Goal: Information Seeking & Learning: Learn about a topic

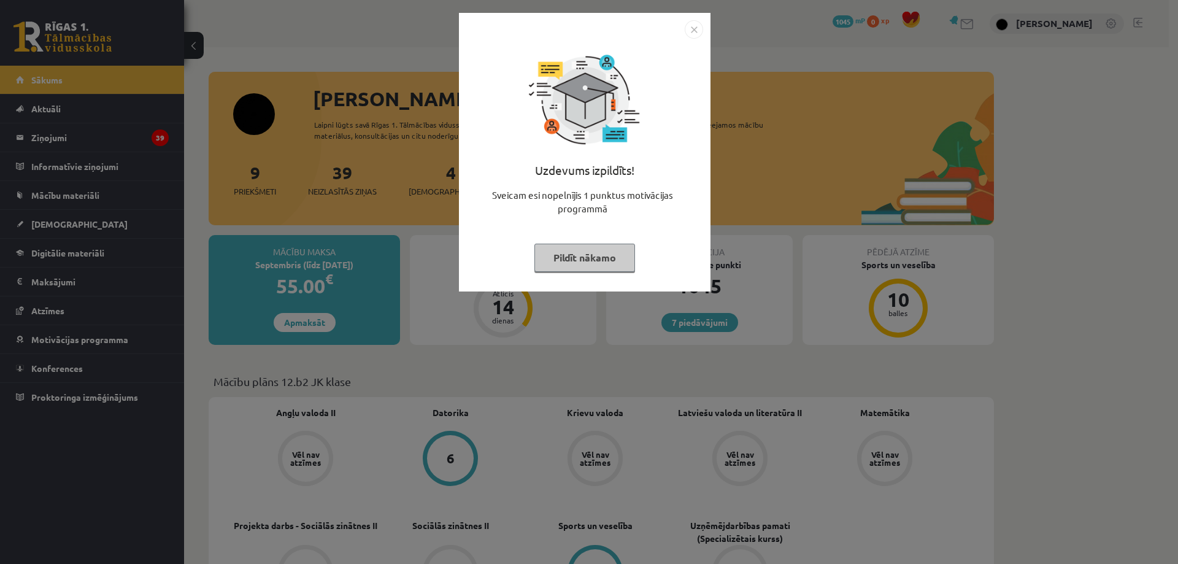
click at [536, 266] on button "Pildīt nākamo" at bounding box center [585, 258] width 101 height 28
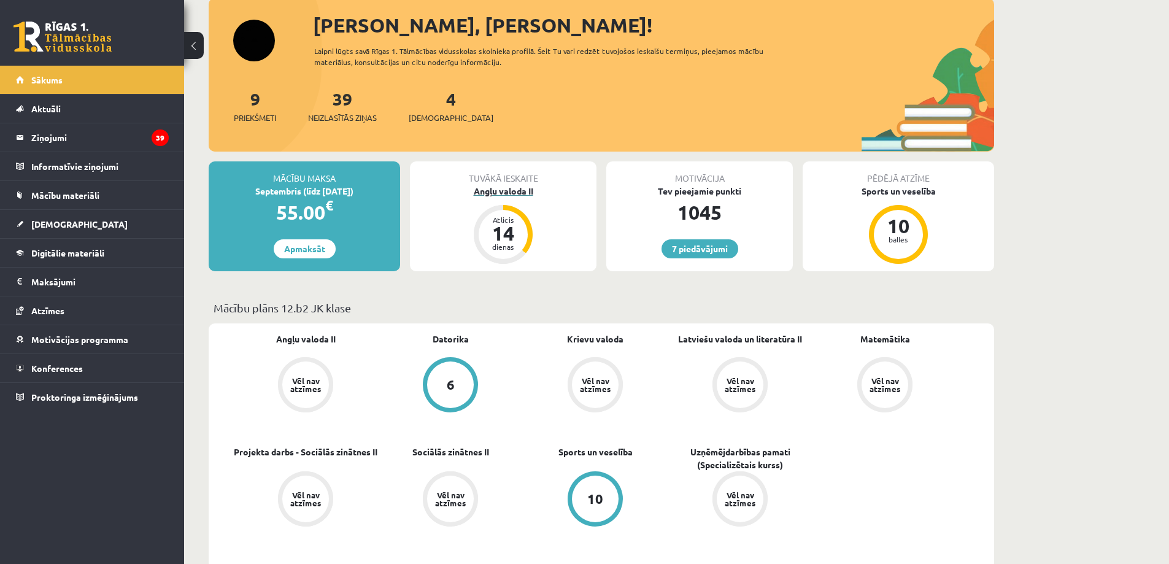
scroll to position [98, 0]
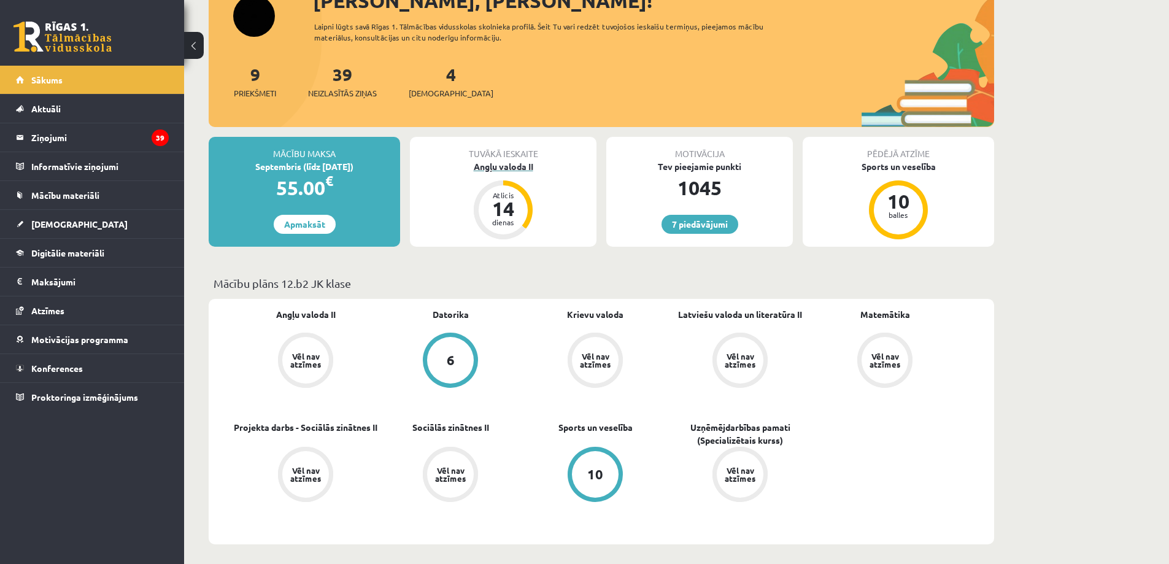
click at [490, 167] on div "Angļu valoda II" at bounding box center [503, 166] width 187 height 13
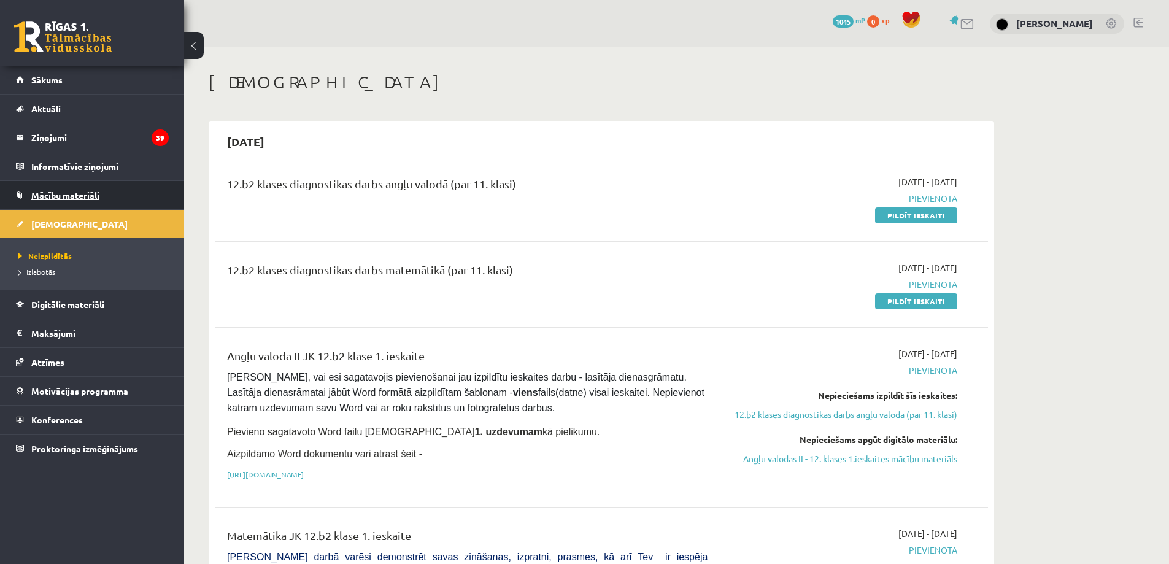
click at [111, 195] on link "Mācību materiāli" at bounding box center [92, 195] width 153 height 28
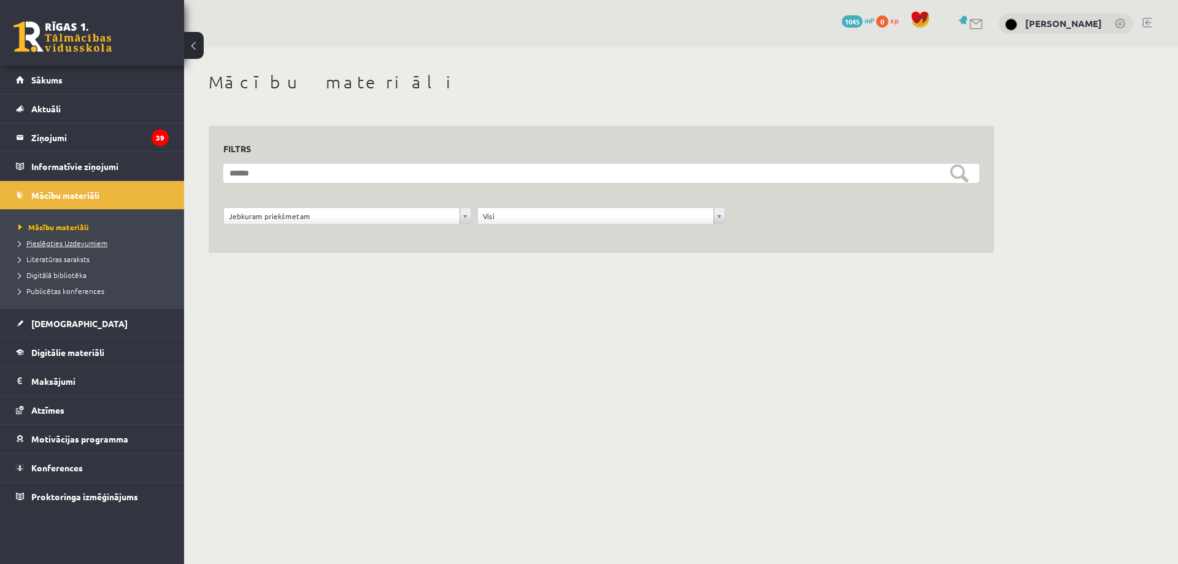
click at [89, 242] on span "Pieslēgties Uzdevumiem" at bounding box center [62, 243] width 89 height 10
click at [70, 330] on link "[DEMOGRAPHIC_DATA]" at bounding box center [92, 323] width 153 height 28
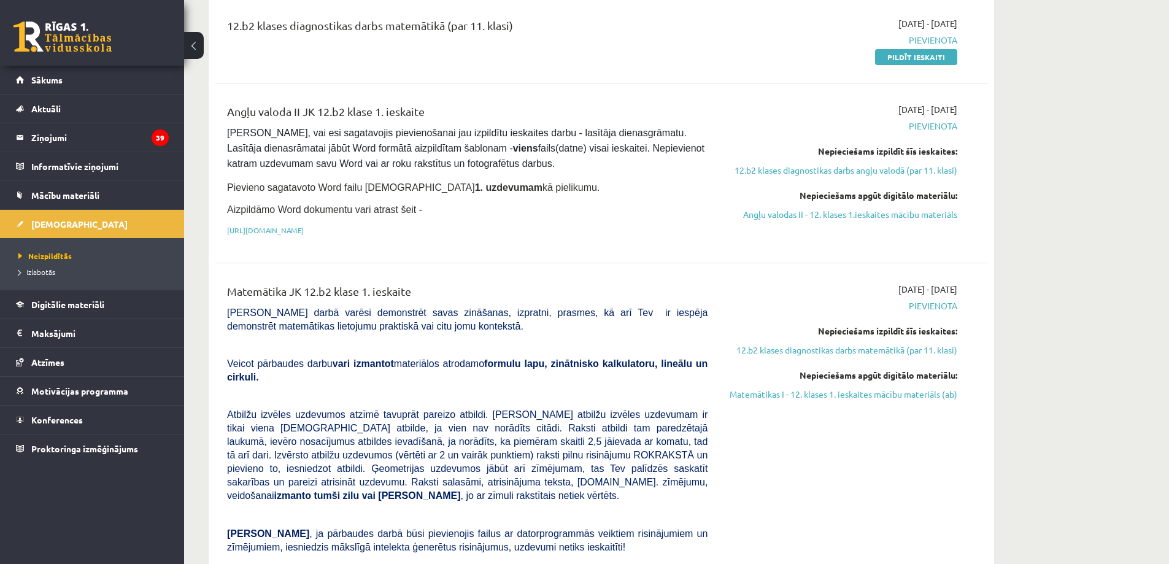
scroll to position [245, 0]
click at [808, 345] on link "12.b2 klases diagnostikas darbs matemātikā (par 11. klasi)" at bounding box center [841, 348] width 231 height 13
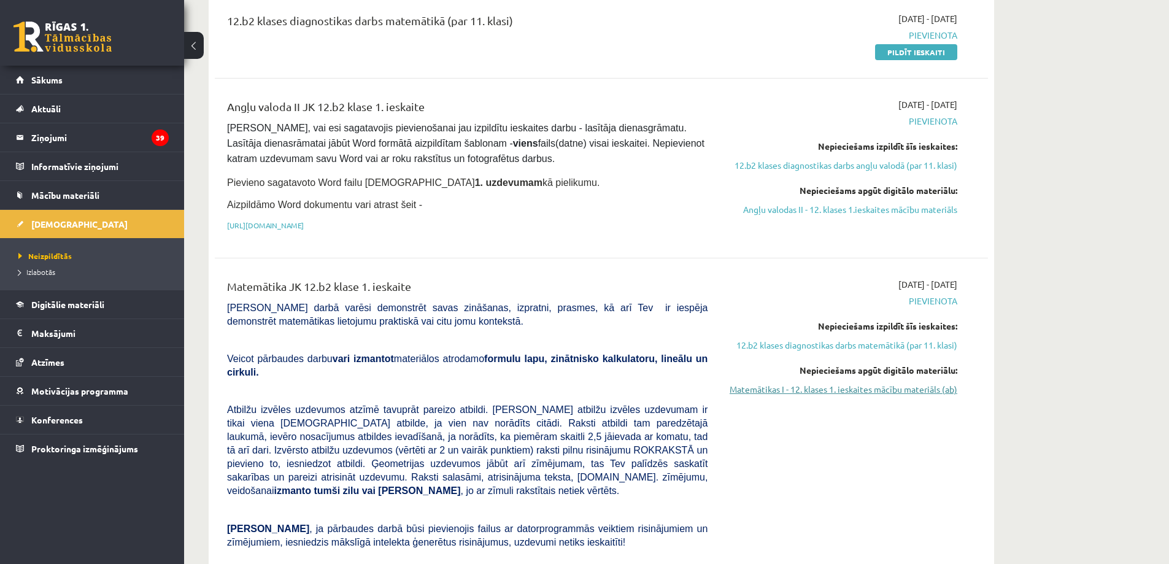
click at [841, 384] on link "Matemātikas I - 12. klases 1. ieskaites mācību materiāls (ab)" at bounding box center [841, 389] width 231 height 13
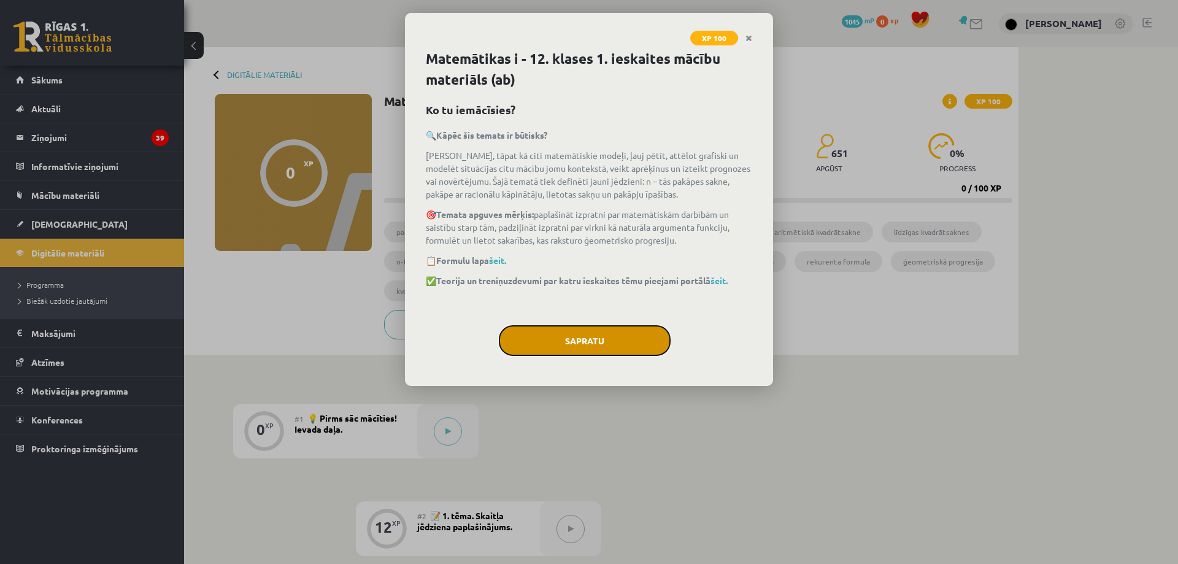
click at [577, 331] on button "Sapratu" at bounding box center [585, 340] width 172 height 31
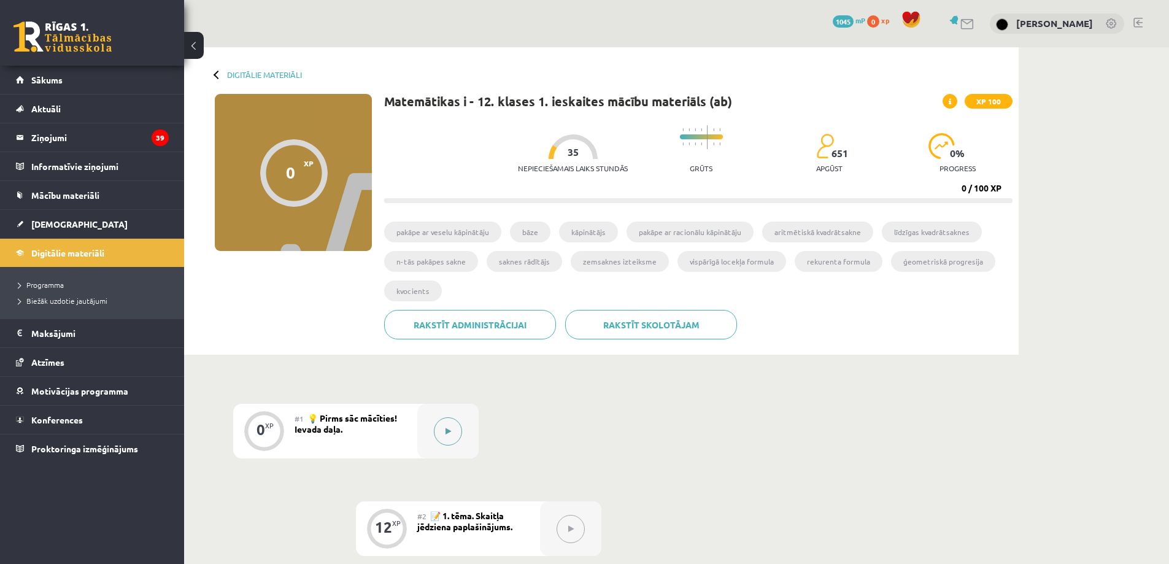
click at [451, 433] on button at bounding box center [448, 431] width 28 height 28
